Goal: Information Seeking & Learning: Find contact information

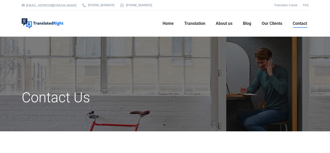
click at [309, 24] on link "Contact" at bounding box center [299, 23] width 17 height 17
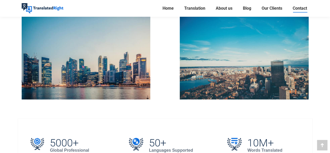
scroll to position [196, 0]
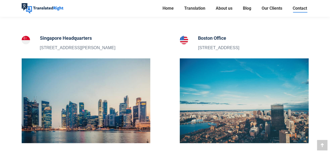
drag, startPoint x: 114, startPoint y: 48, endPoint x: 40, endPoint y: 45, distance: 74.0
click at [40, 45] on div "Singapore Headquarters [STREET_ADDRESS][PERSON_NAME]" at bounding box center [86, 42] width 129 height 17
copy p "[STREET_ADDRESS][PERSON_NAME]"
click at [175, 34] on div at bounding box center [165, 19] width 295 height 32
